Goal: Transaction & Acquisition: Purchase product/service

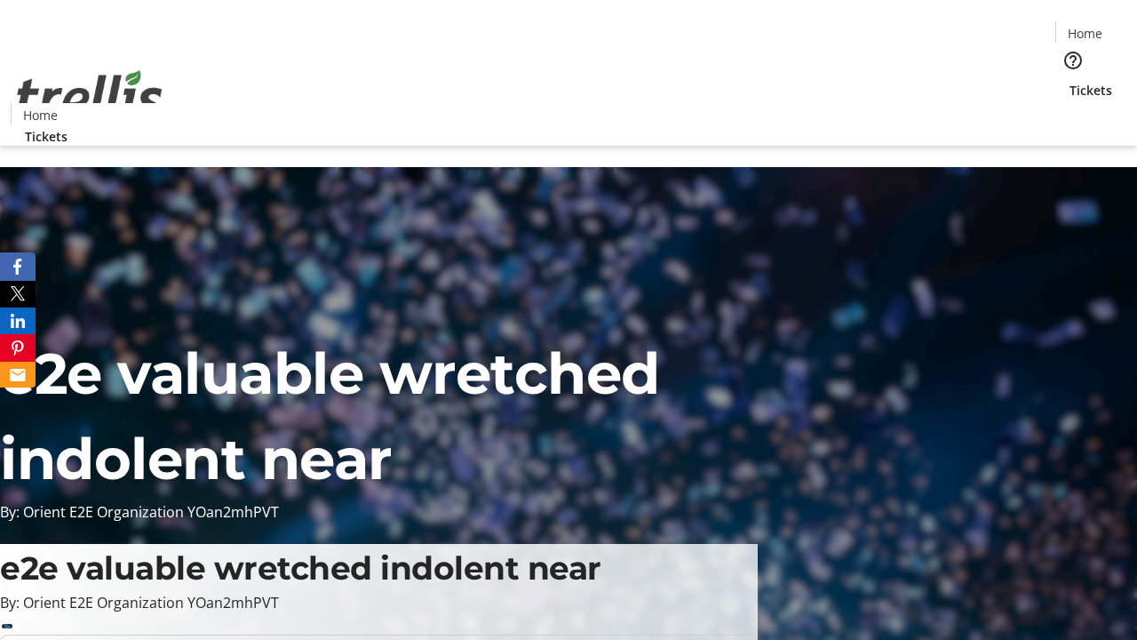
click at [1070, 81] on span "Tickets" at bounding box center [1091, 90] width 43 height 19
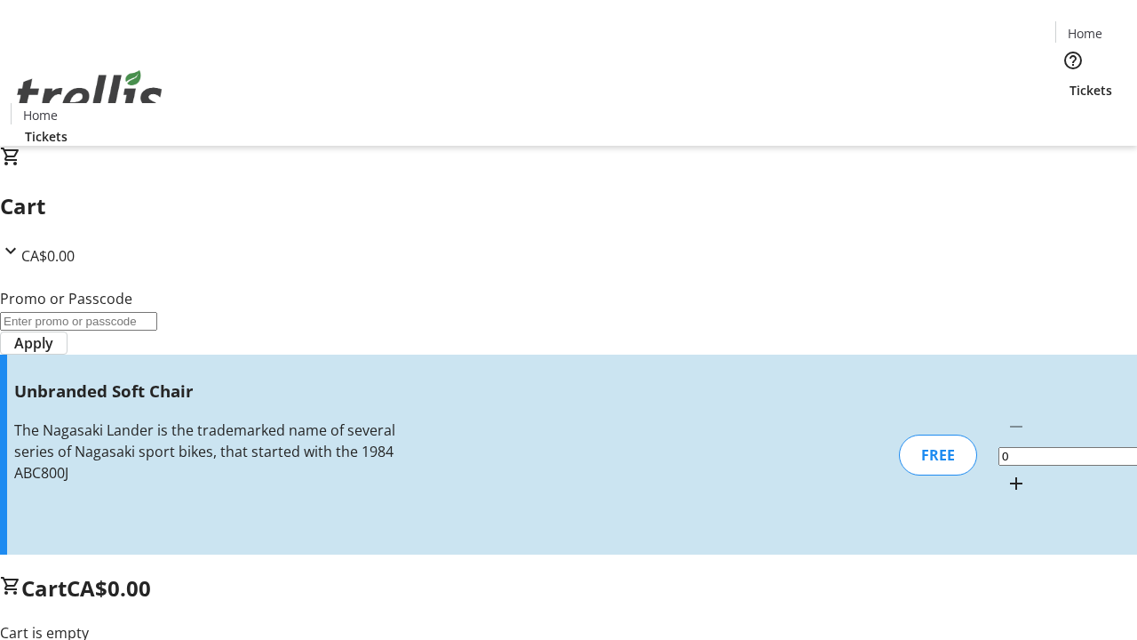
click at [1006, 473] on mat-icon "Increment by one" at bounding box center [1016, 483] width 21 height 21
type input "1"
